Goal: Check status

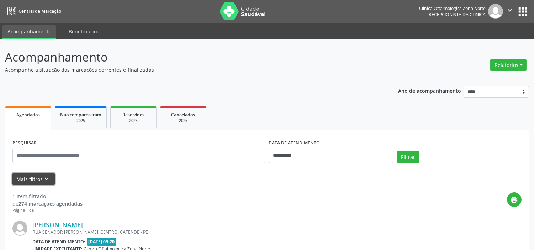
click at [49, 178] on icon "keyboard_arrow_down" at bounding box center [47, 179] width 8 height 8
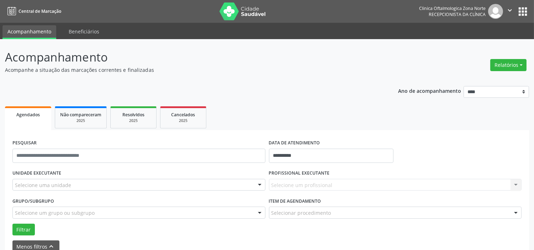
drag, startPoint x: 61, startPoint y: 182, endPoint x: 67, endPoint y: 180, distance: 6.3
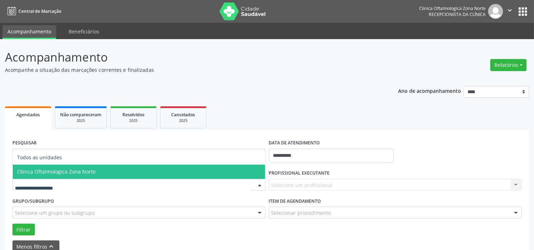
click at [70, 176] on span "Clinica Oftalmologica Zona Norte" at bounding box center [139, 172] width 252 height 14
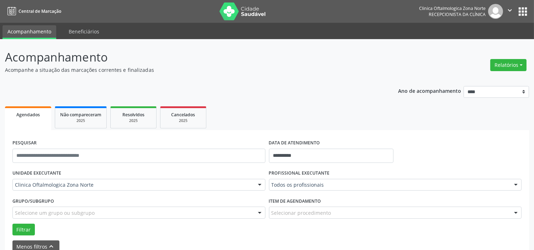
click at [80, 208] on div "Selecione um grupo ou subgrupo" at bounding box center [138, 213] width 253 height 12
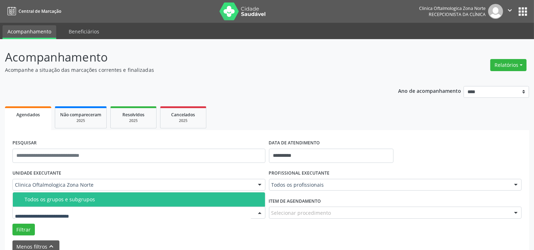
click at [83, 202] on span "Todos os grupos e subgrupos" at bounding box center [139, 200] width 252 height 14
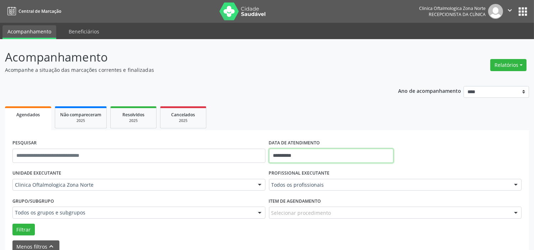
click at [303, 158] on input "**********" at bounding box center [331, 156] width 125 height 14
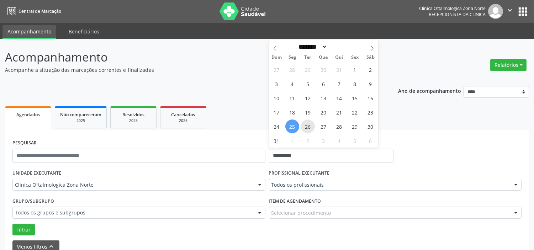
click at [311, 125] on span "26" at bounding box center [308, 127] width 14 height 14
type input "**********"
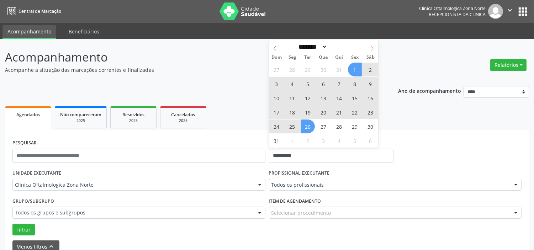
click at [368, 48] on span at bounding box center [372, 46] width 12 height 12
select select "*"
click at [305, 126] on span "30" at bounding box center [308, 127] width 14 height 14
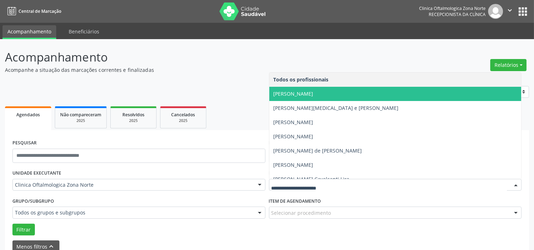
click at [299, 94] on span "[PERSON_NAME]" at bounding box center [294, 93] width 40 height 7
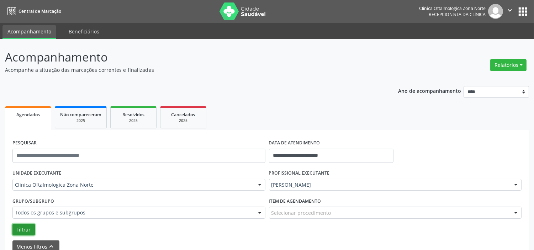
click at [23, 225] on button "Filtrar" at bounding box center [23, 230] width 22 height 12
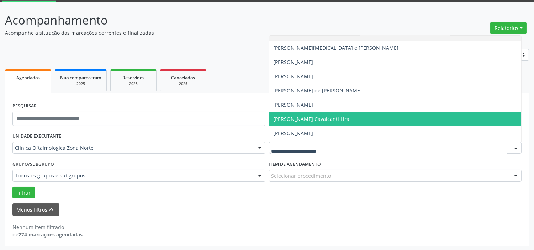
scroll to position [36, 0]
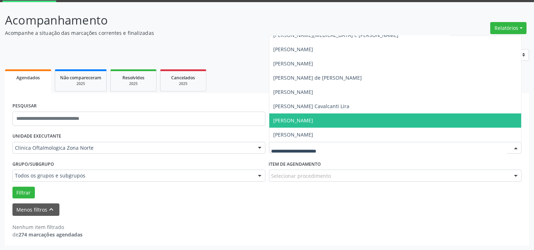
click at [298, 125] on span "[PERSON_NAME]" at bounding box center [395, 121] width 252 height 14
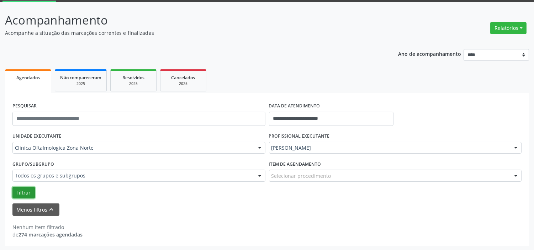
click at [20, 197] on button "Filtrar" at bounding box center [23, 193] width 22 height 12
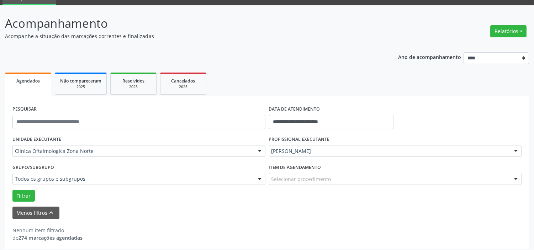
scroll to position [37, 0]
